Goal: Transaction & Acquisition: Book appointment/travel/reservation

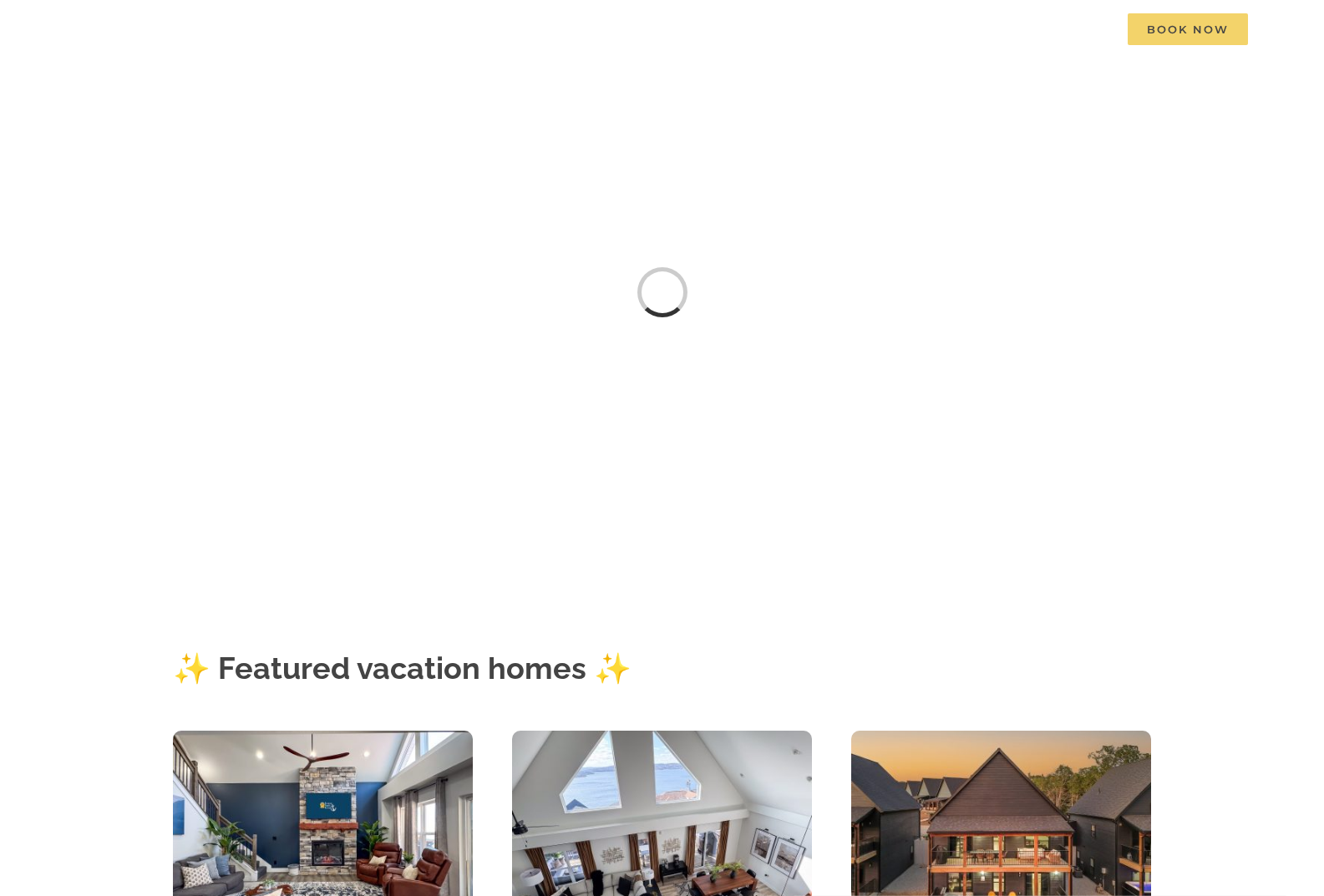
click at [1175, 22] on span "Book Now" at bounding box center [1188, 29] width 121 height 31
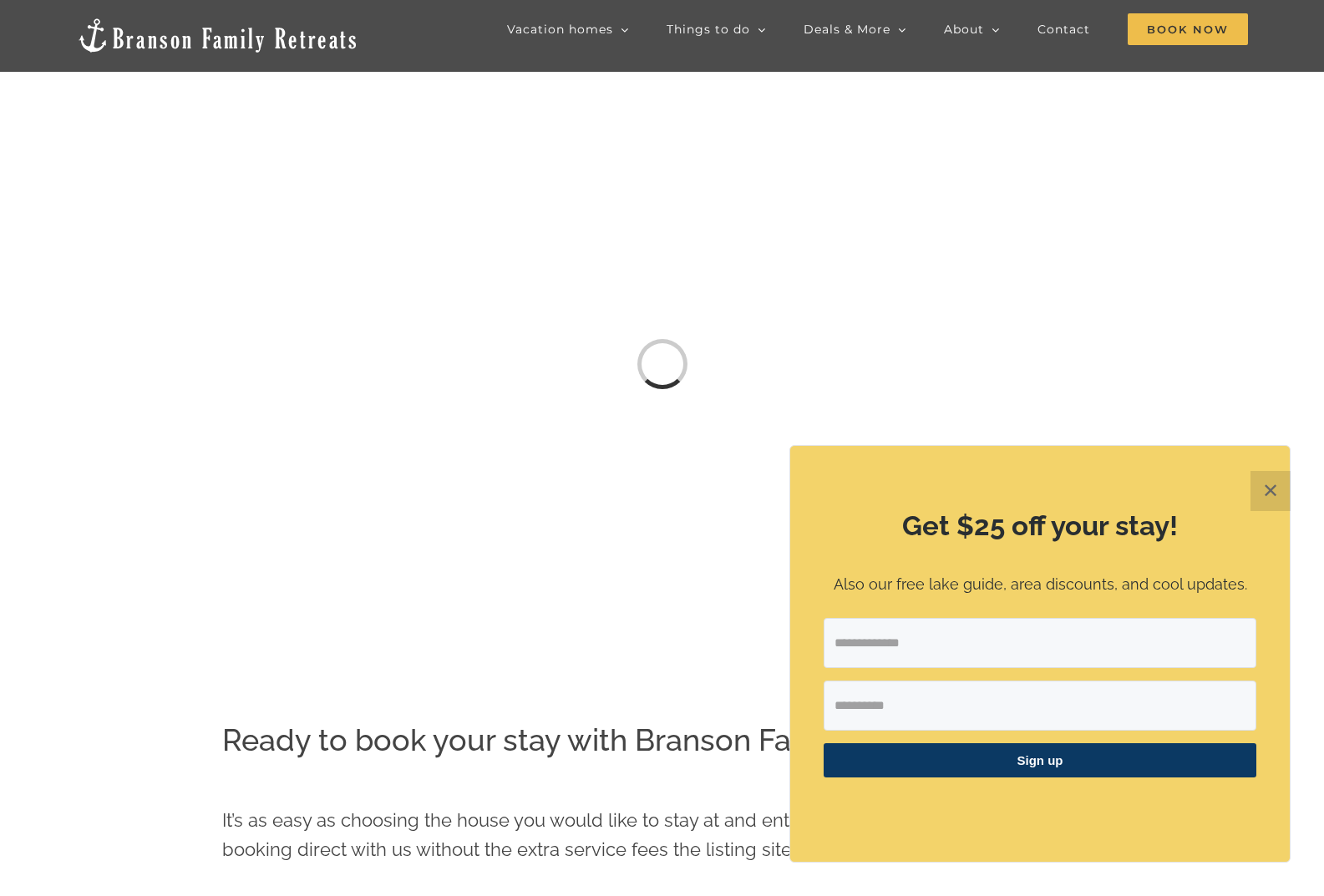
drag, startPoint x: 1267, startPoint y: 489, endPoint x: 1258, endPoint y: 473, distance: 18.4
click at [1268, 489] on button "✕" at bounding box center [1270, 490] width 41 height 40
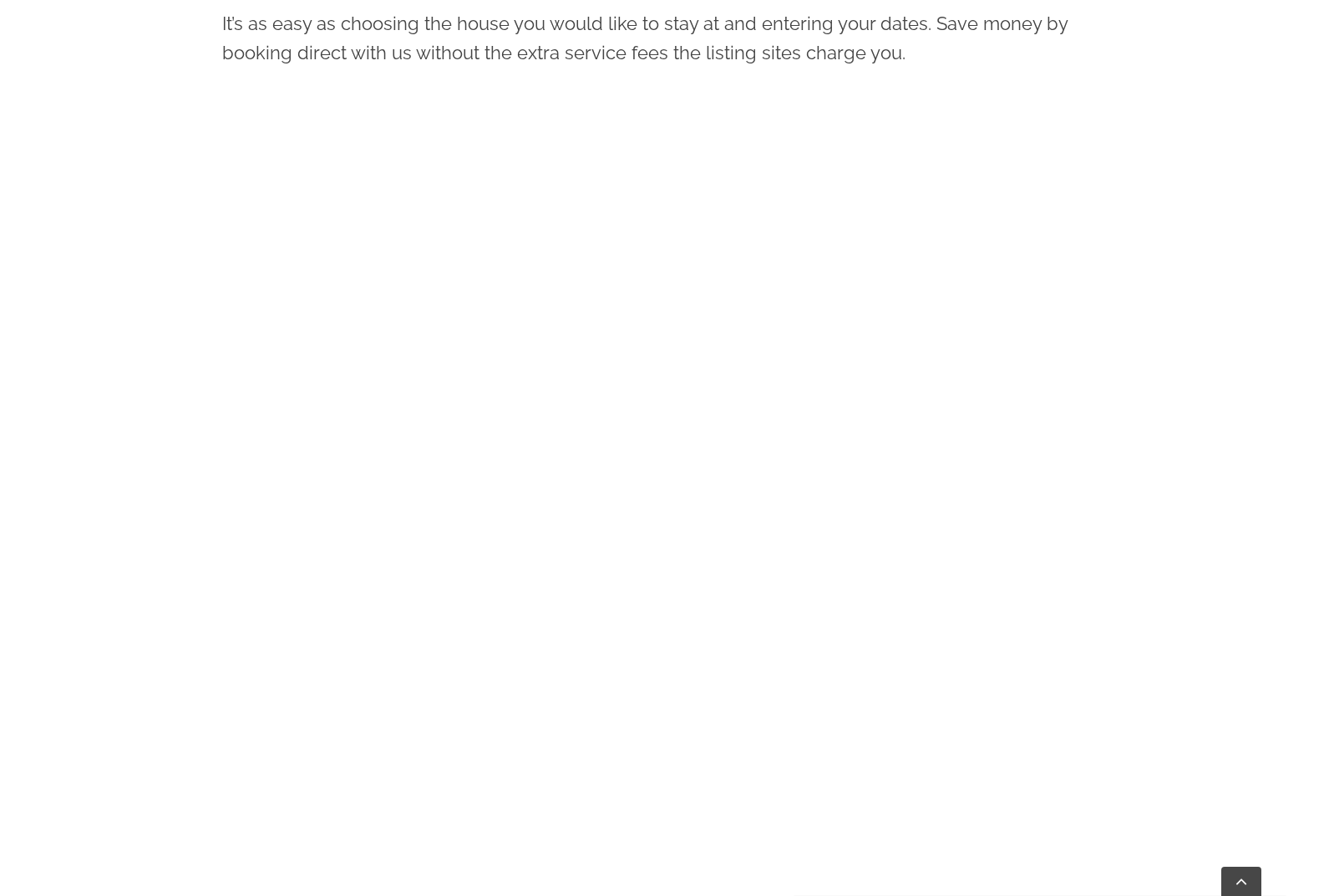
scroll to position [1071, 0]
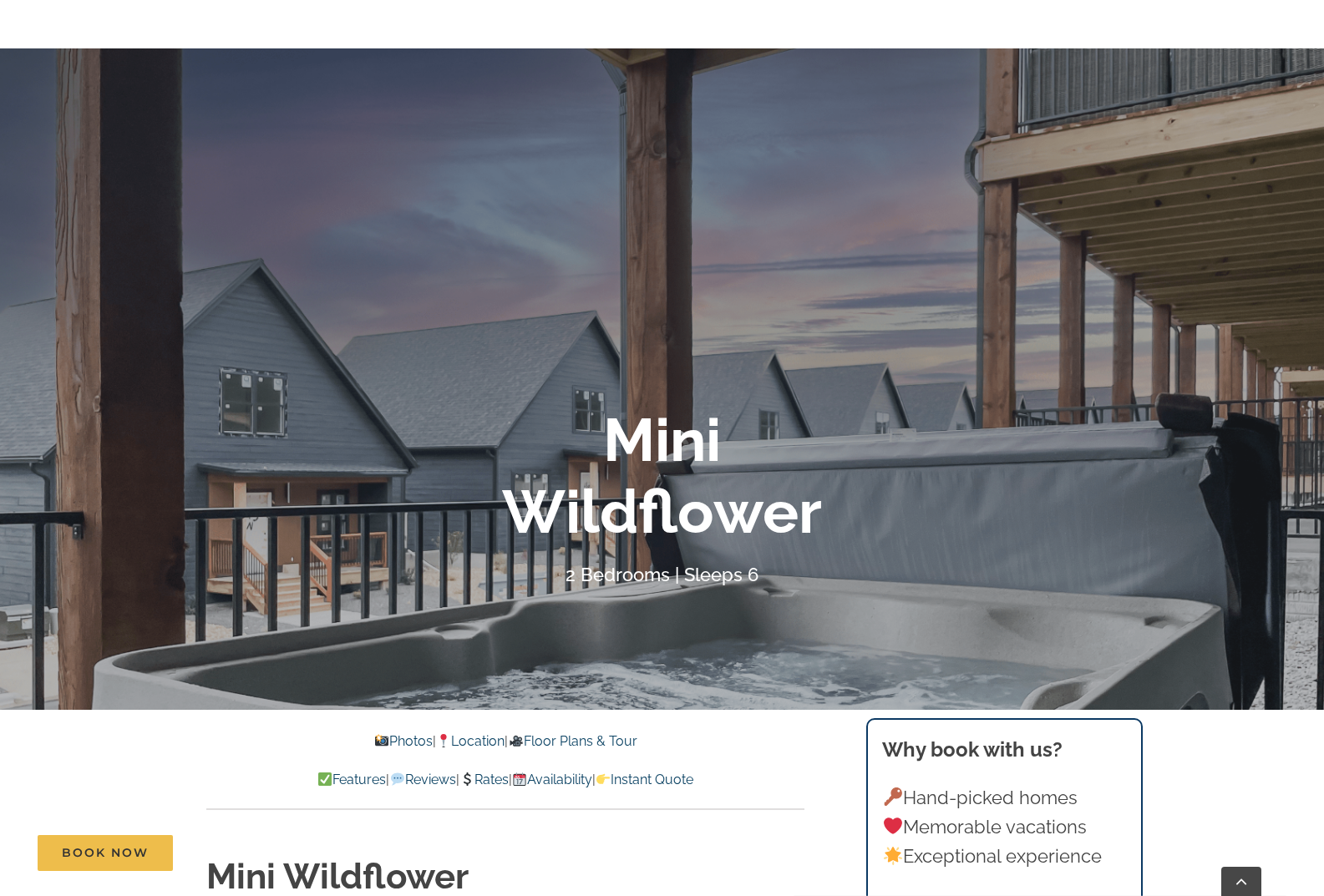
scroll to position [229, 0]
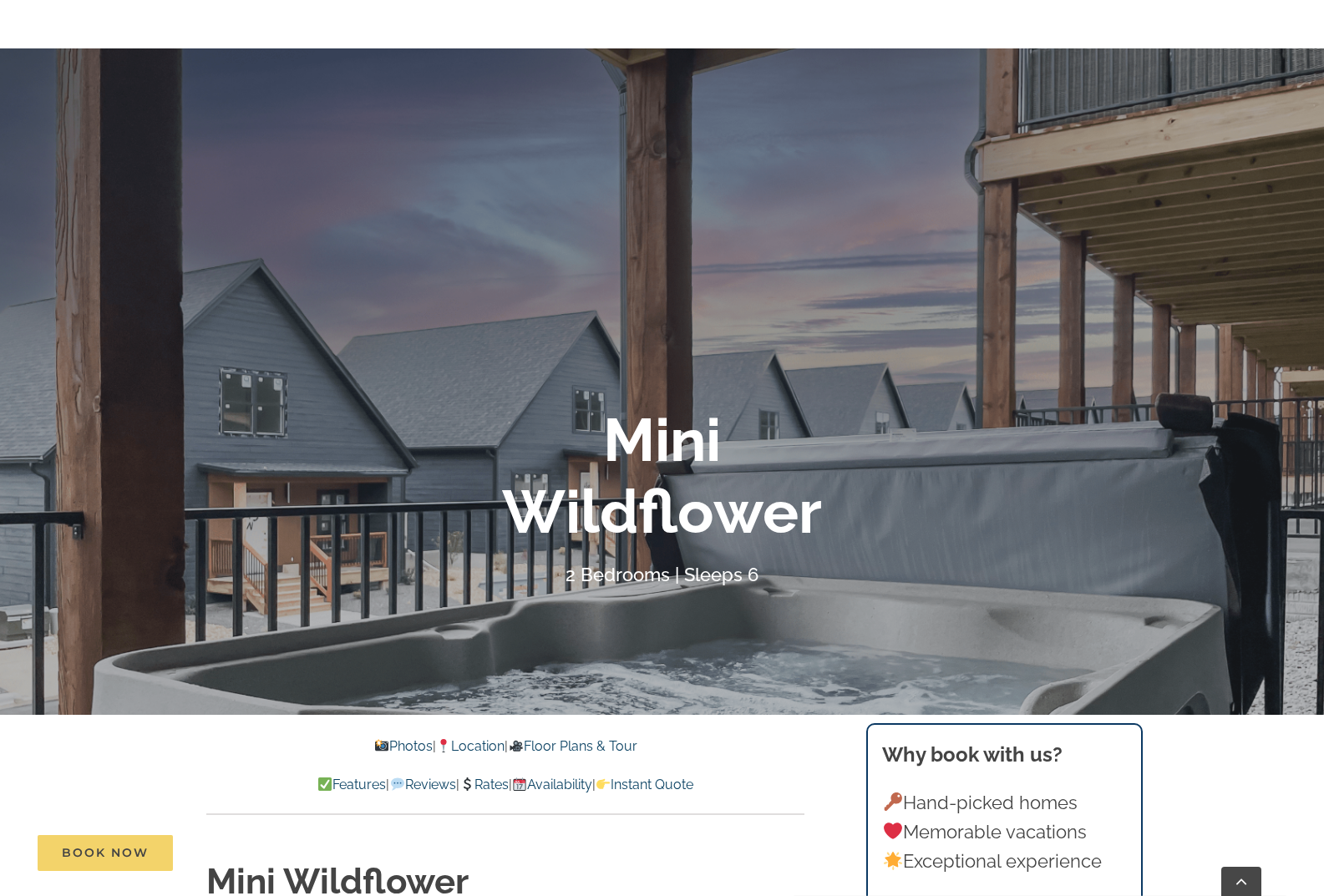
click at [150, 862] on link "Book Now" at bounding box center [105, 853] width 135 height 36
